Goal: Check status: Check status

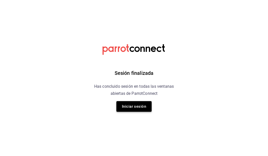
click at [144, 110] on button "Iniciar sesión" at bounding box center [134, 106] width 35 height 11
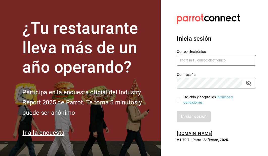
type input "[DOMAIN_NAME][EMAIL_ADDRESS][DOMAIN_NAME]"
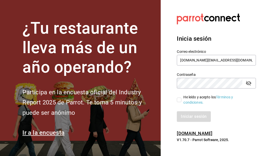
click at [177, 98] on input "He leído y acepto los Términos y condiciones." at bounding box center [179, 99] width 5 height 5
checkbox input "true"
click at [185, 114] on button "Iniciar sesión" at bounding box center [194, 116] width 34 height 11
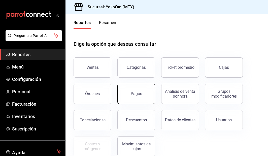
click at [138, 89] on button "Pagos" at bounding box center [137, 94] width 38 height 20
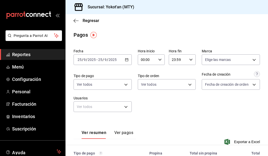
click at [126, 59] on icon "button" at bounding box center [127, 60] width 4 height 4
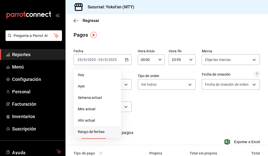
click at [88, 132] on span "Rango de fechas" at bounding box center [97, 131] width 39 height 5
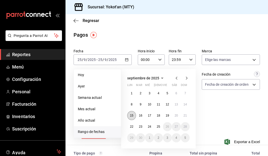
click at [134, 116] on button "15" at bounding box center [131, 115] width 9 height 9
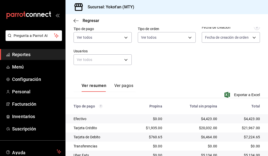
scroll to position [57, 0]
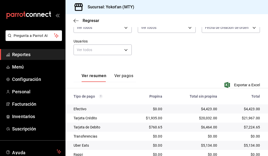
click at [128, 72] on div "Ver resumen Ver pagos" at bounding box center [104, 74] width 60 height 15
click at [127, 77] on button "Ver pagos" at bounding box center [124, 77] width 19 height 9
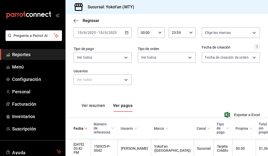
scroll to position [13, 0]
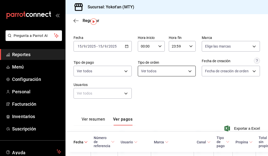
click at [162, 74] on body "Pregunta a Parrot AI Reportes Menú Configuración Personal Facturación Inventari…" at bounding box center [134, 78] width 268 height 156
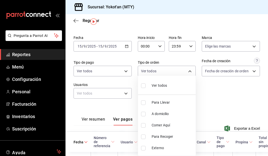
click at [159, 103] on span "Para Llevar" at bounding box center [173, 102] width 42 height 5
type input "b6d569e5-d24b-4347-9c32-2f576692c4c3"
checkbox input "true"
click at [211, 105] on div at bounding box center [134, 78] width 268 height 156
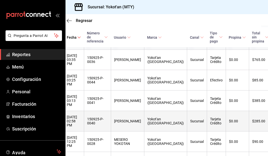
scroll to position [136, 0]
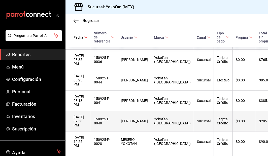
click at [88, 121] on div "[DATE] 02:58 PM" at bounding box center [81, 121] width 14 height 12
